Goal: Navigation & Orientation: Find specific page/section

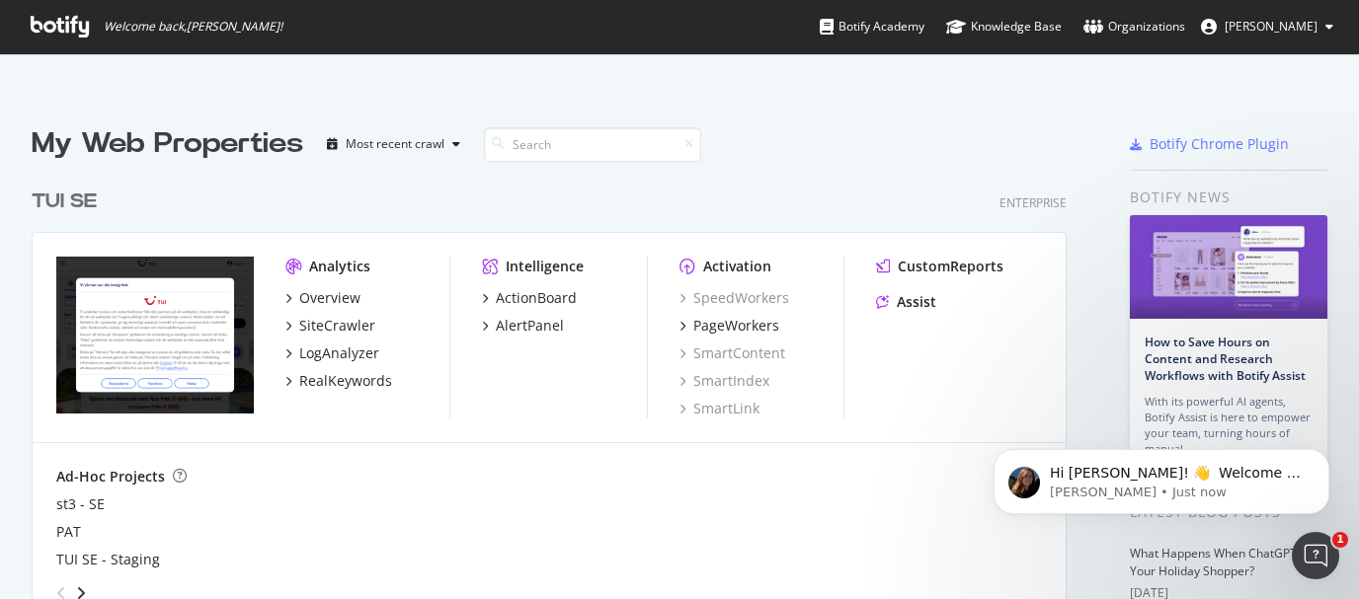
click at [77, 196] on div "TUI SE" at bounding box center [64, 202] width 65 height 29
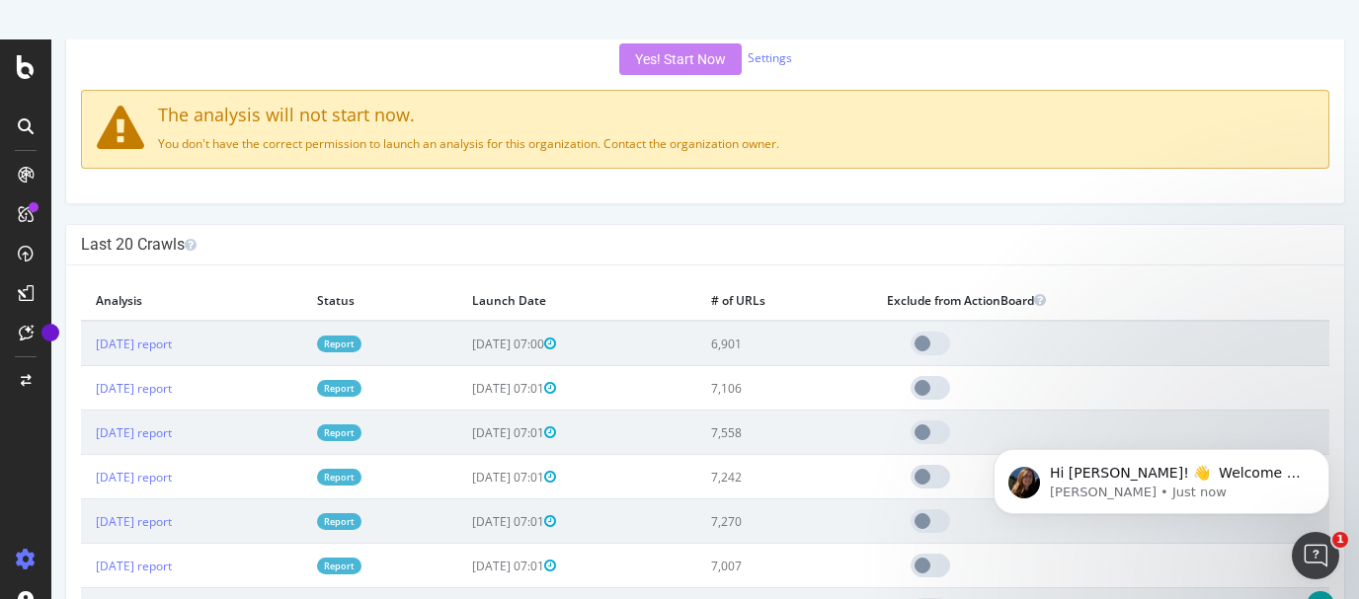
scroll to position [515, 0]
